Goal: Information Seeking & Learning: Learn about a topic

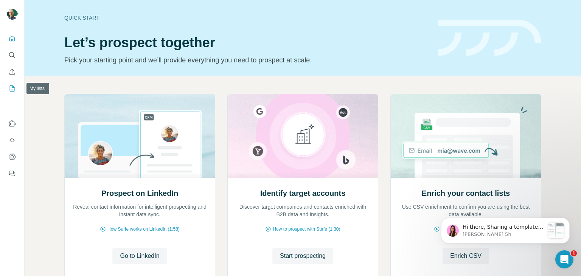
click at [15, 92] on icon "My lists" at bounding box center [12, 89] width 8 height 8
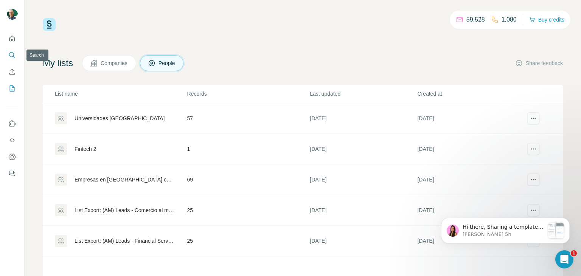
click at [12, 53] on icon "Search" at bounding box center [11, 54] width 5 height 5
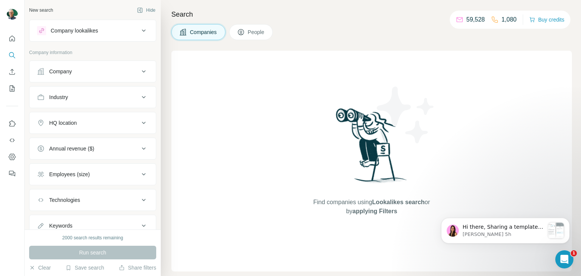
click at [104, 73] on div "Company" at bounding box center [88, 72] width 102 height 8
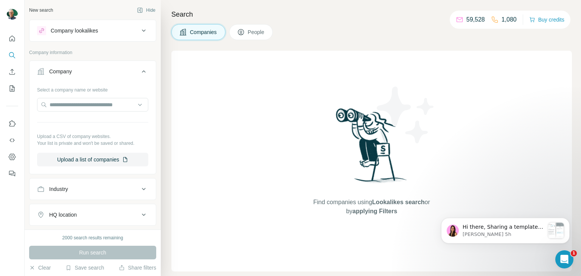
click at [91, 193] on button "Industry" at bounding box center [93, 189] width 126 height 18
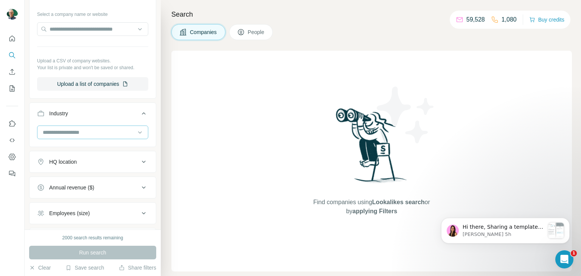
click at [89, 128] on input at bounding box center [88, 132] width 93 height 8
click at [57, 180] on div "Accounting" at bounding box center [90, 177] width 102 height 14
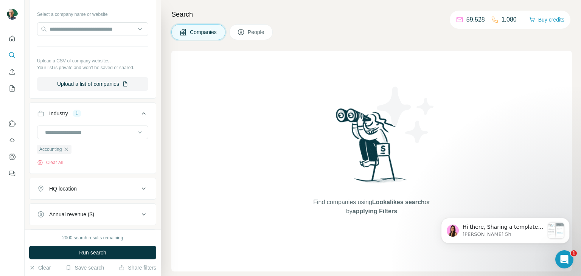
scroll to position [169, 0]
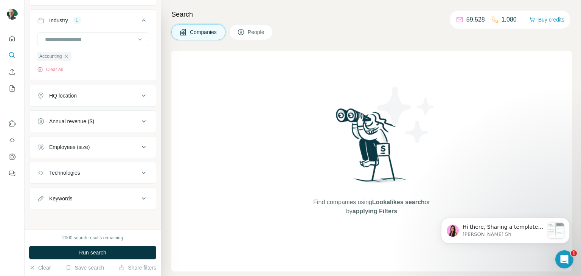
click at [107, 145] on div "Employees (size)" at bounding box center [88, 147] width 102 height 8
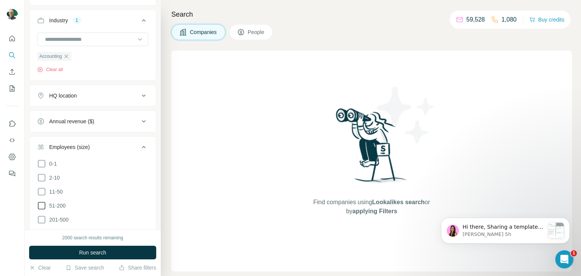
scroll to position [341, 0]
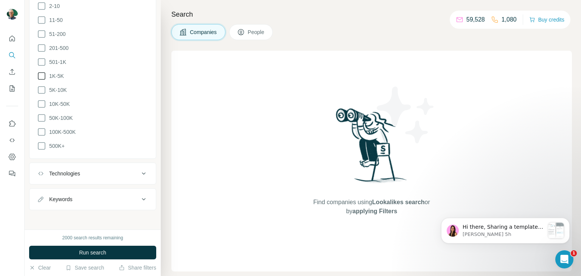
click at [43, 76] on icon at bounding box center [41, 76] width 9 height 9
click at [41, 89] on icon at bounding box center [41, 90] width 9 height 9
click at [44, 105] on icon at bounding box center [41, 104] width 9 height 9
click at [42, 117] on icon at bounding box center [41, 118] width 9 height 9
click at [87, 187] on div "Technologies" at bounding box center [88, 185] width 102 height 8
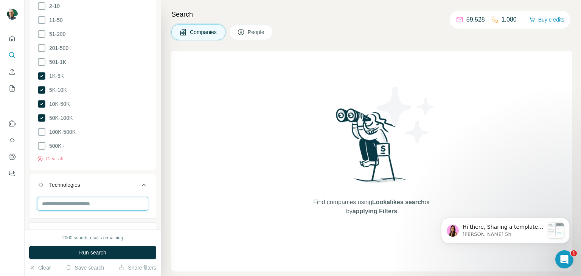
click at [79, 197] on input "text" at bounding box center [92, 204] width 111 height 14
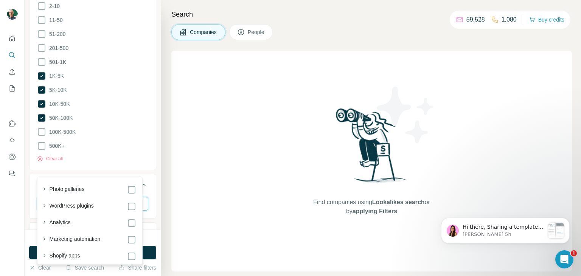
scroll to position [374, 0]
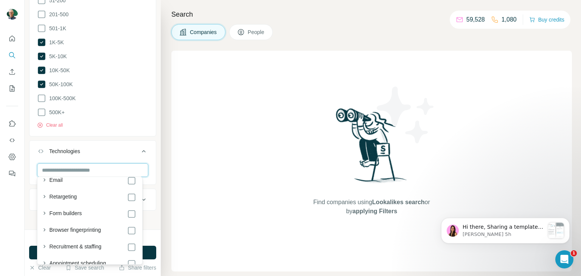
scroll to position [757, 0]
click at [140, 147] on icon at bounding box center [143, 151] width 9 height 9
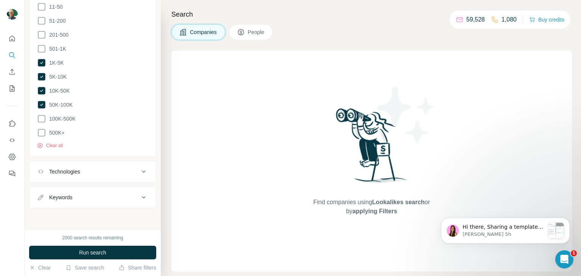
scroll to position [352, 0]
click at [142, 202] on button "Keywords" at bounding box center [93, 200] width 126 height 18
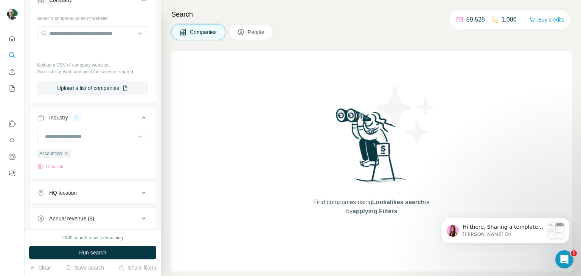
scroll to position [185, 0]
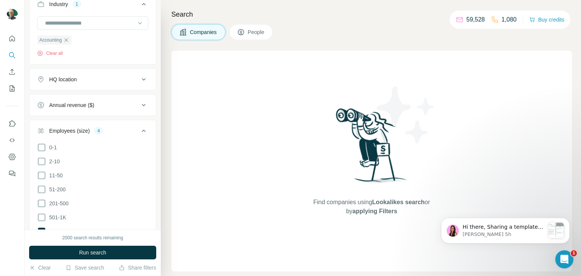
click at [65, 74] on button "HQ location" at bounding box center [93, 79] width 126 height 18
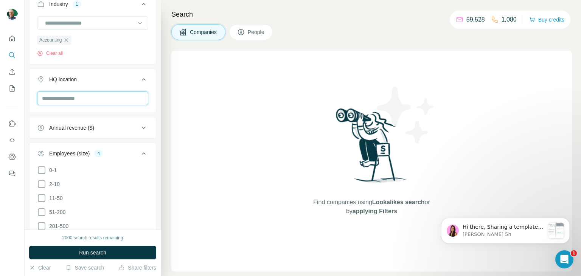
click at [92, 99] on input "text" at bounding box center [92, 99] width 111 height 14
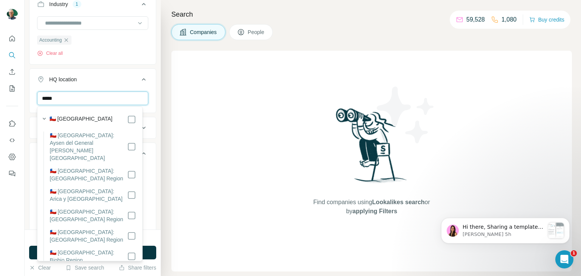
type input "*****"
drag, startPoint x: 88, startPoint y: 115, endPoint x: 100, endPoint y: 118, distance: 12.4
click at [88, 114] on div "🇨🇱 Chile" at bounding box center [87, 119] width 97 height 11
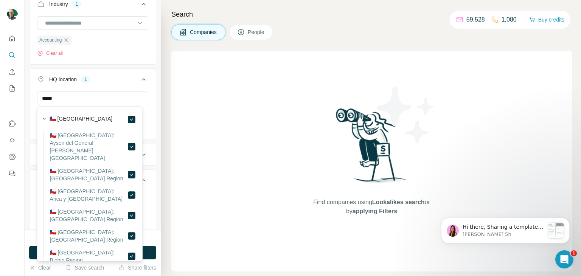
click at [148, 177] on button "Employees (size) 4" at bounding box center [93, 181] width 126 height 21
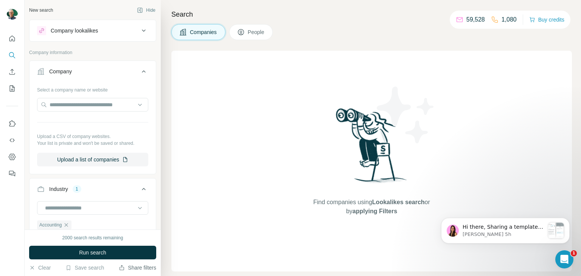
click at [135, 270] on button "Share filters" at bounding box center [137, 268] width 37 height 8
click at [80, 249] on span "Run search" at bounding box center [92, 253] width 27 height 8
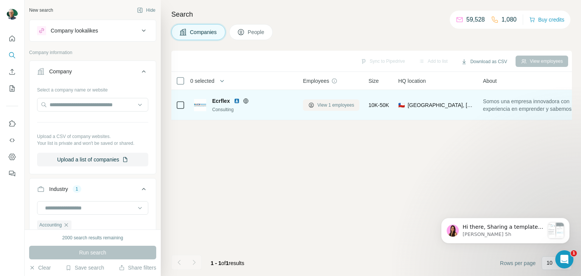
click at [342, 101] on button "View 1 employees" at bounding box center [331, 105] width 56 height 11
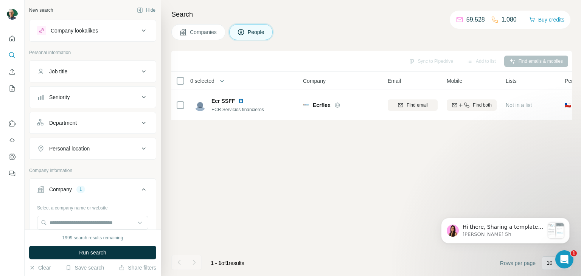
click at [196, 31] on span "Companies" at bounding box center [204, 32] width 28 height 8
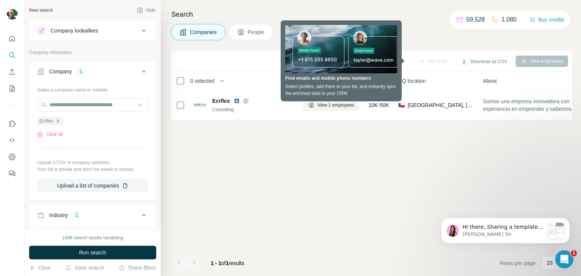
click at [397, 209] on div "Sync to Pipedrive Add to list Download as CSV View employees 0 selected Compani…" at bounding box center [371, 164] width 401 height 226
click at [409, 40] on div "Search Companies People Sync to Pipedrive Add to list Download as CSV View empl…" at bounding box center [371, 138] width 420 height 276
click at [376, 158] on div "Sync to Pipedrive Add to list Download as CSV View employees 0 selected Compani…" at bounding box center [371, 164] width 401 height 226
click at [325, 125] on div "Sync to Pipedrive Add to list Download as CSV View employees 0 selected Compani…" at bounding box center [371, 164] width 401 height 226
click at [336, 123] on div "Sync to Pipedrive Add to list Download as CSV View employees 0 selected Compani…" at bounding box center [371, 164] width 401 height 226
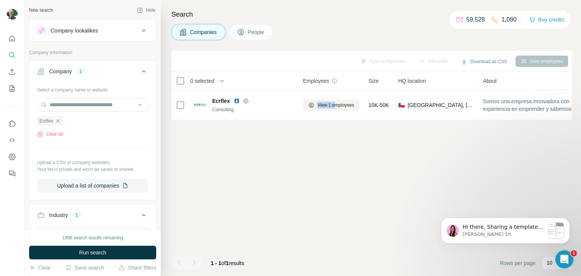
click at [333, 156] on div "Sync to Pipedrive Add to list Download as CSV View employees 0 selected Compani…" at bounding box center [371, 164] width 401 height 226
click at [336, 164] on div "Sync to Pipedrive Add to list Download as CSV View employees 0 selected Compani…" at bounding box center [371, 164] width 401 height 226
drag, startPoint x: 42, startPoint y: 265, endPoint x: 53, endPoint y: 79, distance: 186.5
click at [42, 265] on button "Clear" at bounding box center [40, 268] width 22 height 8
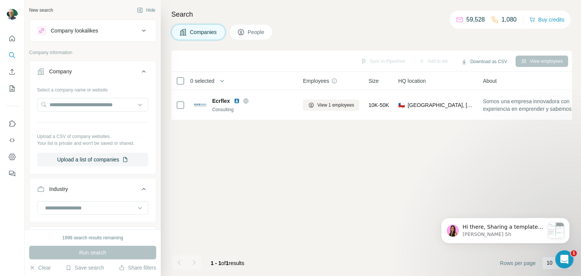
click at [15, 54] on icon "Search" at bounding box center [12, 55] width 8 height 8
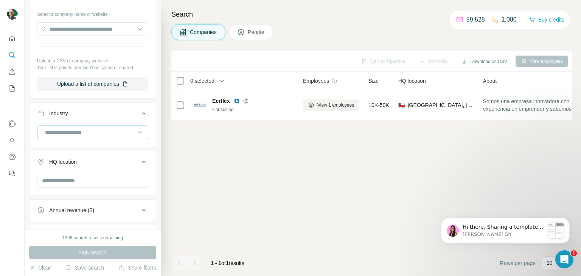
click at [87, 132] on input at bounding box center [88, 132] width 89 height 8
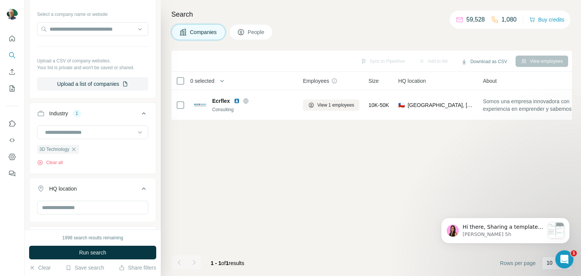
scroll to position [151, 0]
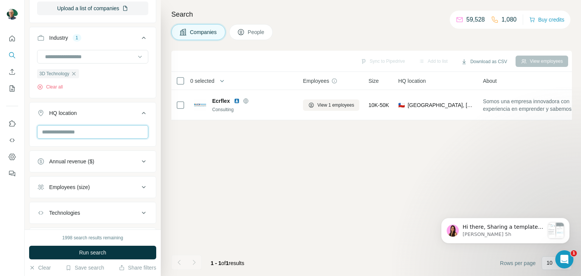
click at [73, 130] on input "text" at bounding box center [92, 132] width 111 height 14
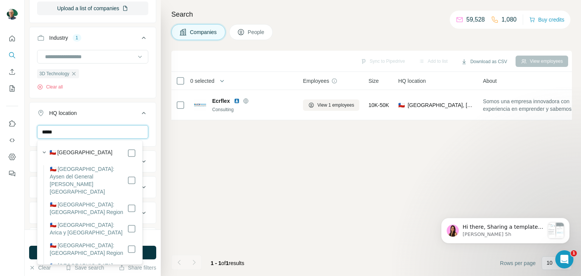
type input "*****"
click at [91, 153] on div "🇨🇱 Chile" at bounding box center [93, 153] width 87 height 9
click at [127, 152] on div at bounding box center [131, 153] width 9 height 9
click at [151, 122] on div "New search Hide Company lookalikes Company information Company Select a company…" at bounding box center [93, 115] width 136 height 230
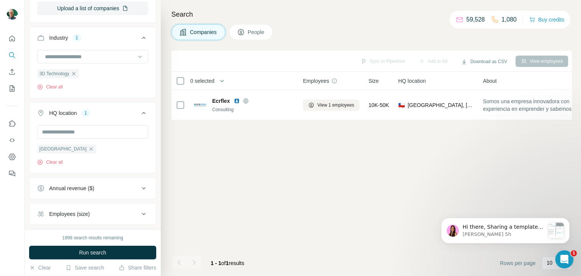
scroll to position [241, 0]
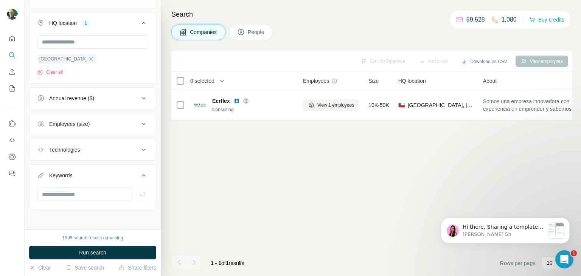
click at [139, 128] on icon at bounding box center [143, 124] width 9 height 9
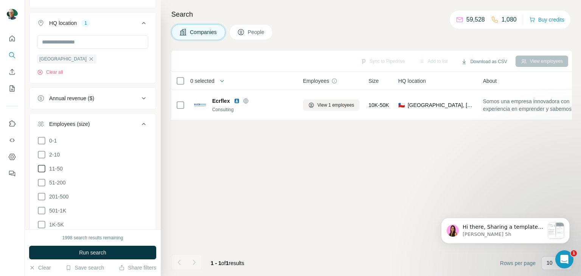
click at [41, 168] on icon at bounding box center [41, 168] width 9 height 9
click at [44, 180] on icon at bounding box center [41, 182] width 9 height 9
click at [42, 195] on icon at bounding box center [41, 196] width 9 height 9
click at [139, 121] on icon at bounding box center [143, 124] width 9 height 9
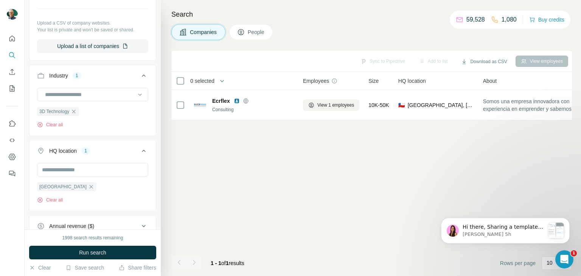
scroll to position [241, 0]
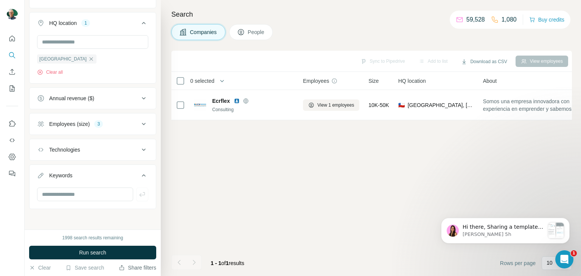
click at [139, 268] on button "Share filters" at bounding box center [137, 268] width 37 height 8
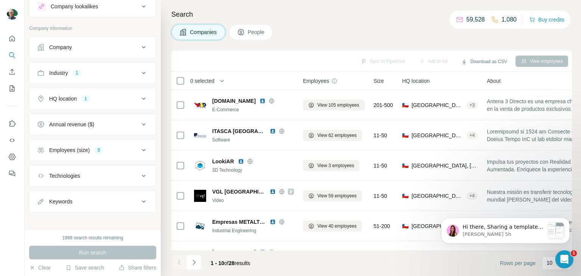
scroll to position [27, 0]
